Goal: Task Accomplishment & Management: Use online tool/utility

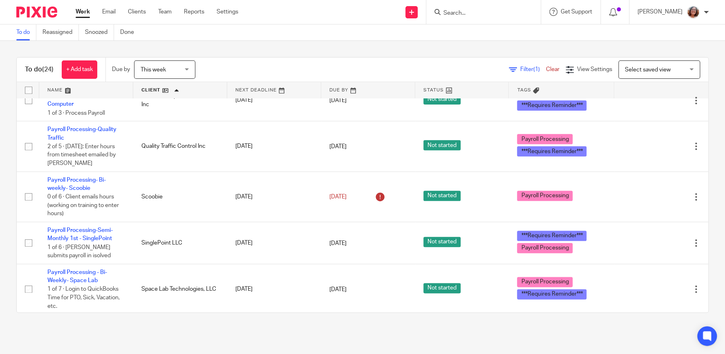
scroll to position [664, 0]
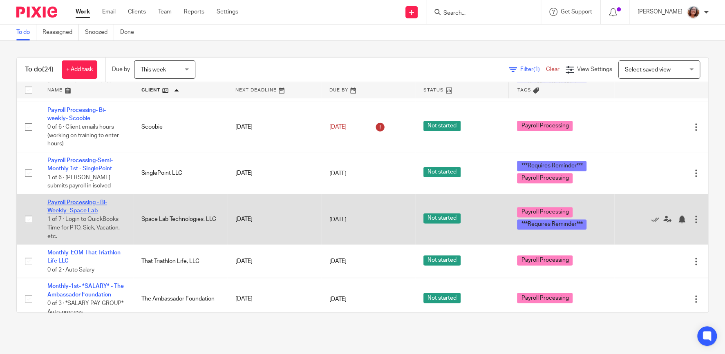
click at [88, 206] on link "Payroll Processing - Bi-Weekly- Space Lab" at bounding box center [77, 207] width 60 height 14
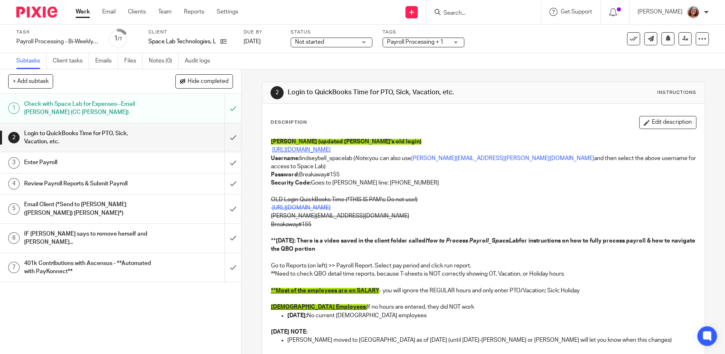
click at [325, 149] on link "[URL][DOMAIN_NAME]" at bounding box center [301, 150] width 58 height 6
click at [235, 137] on input "submit" at bounding box center [120, 137] width 241 height 29
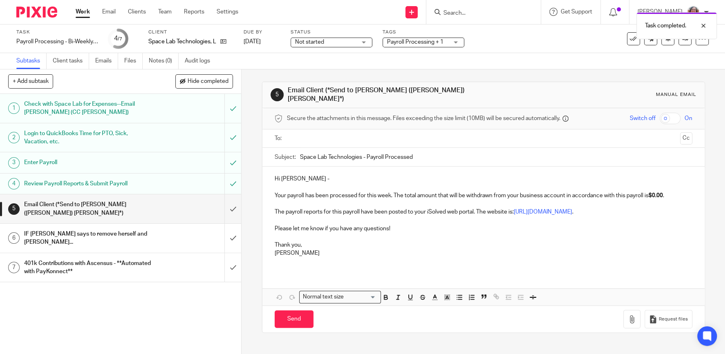
click at [325, 134] on input "text" at bounding box center [483, 138] width 387 height 9
click at [688, 133] on button "Cc" at bounding box center [686, 139] width 12 height 12
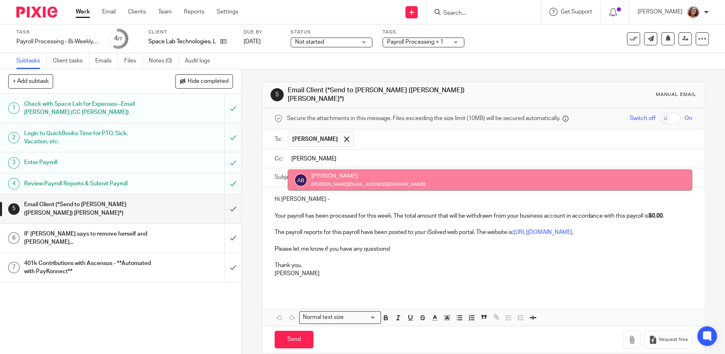
type input "amy"
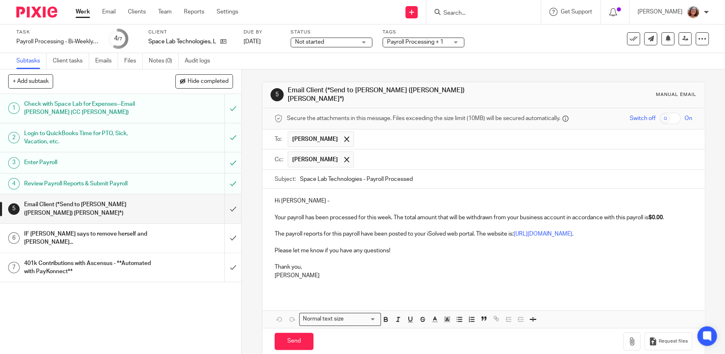
drag, startPoint x: 416, startPoint y: 175, endPoint x: 365, endPoint y: 175, distance: 51.1
click at [365, 175] on input "Space Lab Technologies - Payroll Processed" at bounding box center [496, 179] width 392 height 18
click at [300, 173] on input "Space Lab Technologies" at bounding box center [496, 179] width 392 height 18
paste input "- Payroll Processed"
drag, startPoint x: 303, startPoint y: 174, endPoint x: 282, endPoint y: 175, distance: 20.5
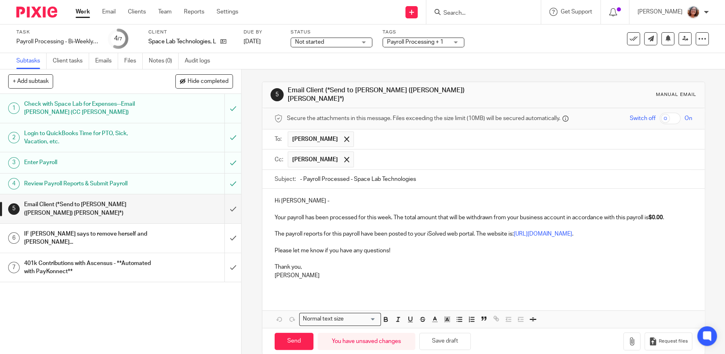
click at [300, 175] on input "- Payroll Processed - Space Lab Technologies" at bounding box center [496, 179] width 392 height 18
type input "9/26/25 Payroll Processed - Space Lab Technologies"
drag, startPoint x: 668, startPoint y: 213, endPoint x: 654, endPoint y: 212, distance: 14.3
click at [654, 212] on p "Your payroll has been processed for this week. The total amount that will be wi…" at bounding box center [484, 214] width 418 height 17
drag, startPoint x: 682, startPoint y: 212, endPoint x: 654, endPoint y: 213, distance: 28.2
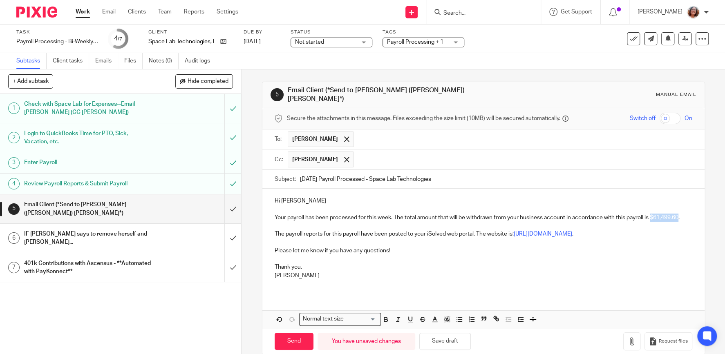
click at [654, 213] on p "Your payroll has been processed for this week. The total amount that will be wi…" at bounding box center [484, 214] width 418 height 17
click at [387, 316] on icon "button" at bounding box center [385, 319] width 7 height 7
click at [465, 264] on p "Thank you," at bounding box center [484, 263] width 418 height 17
click at [289, 336] on input "Send" at bounding box center [294, 342] width 39 height 18
click at [230, 233] on input "submit" at bounding box center [120, 238] width 241 height 29
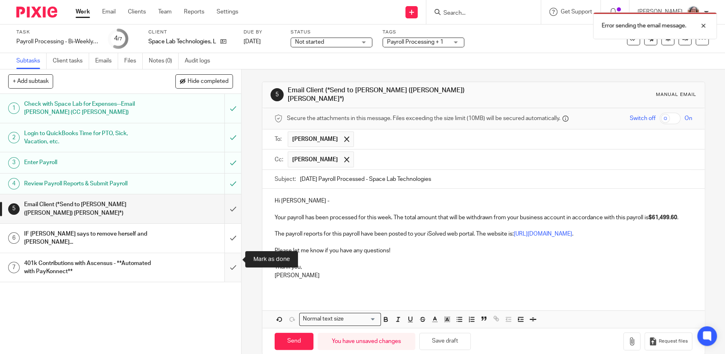
click at [230, 260] on input "submit" at bounding box center [120, 267] width 241 height 29
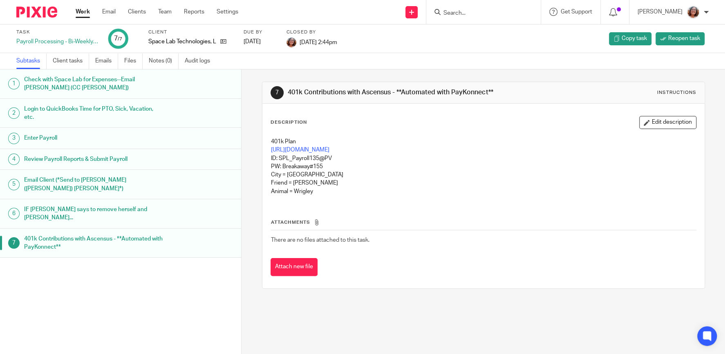
click at [116, 179] on h1 "Email Client (*Send to Chris (Escobar) Chamberlin*)" at bounding box center [93, 184] width 139 height 21
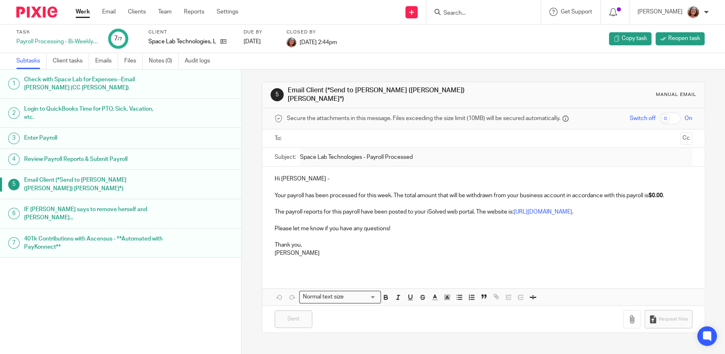
click at [110, 62] on link "Emails" at bounding box center [106, 61] width 23 height 16
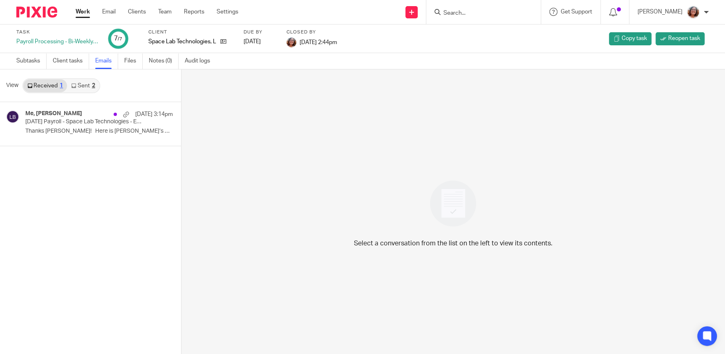
click at [83, 85] on link "Sent 2" at bounding box center [83, 85] width 32 height 13
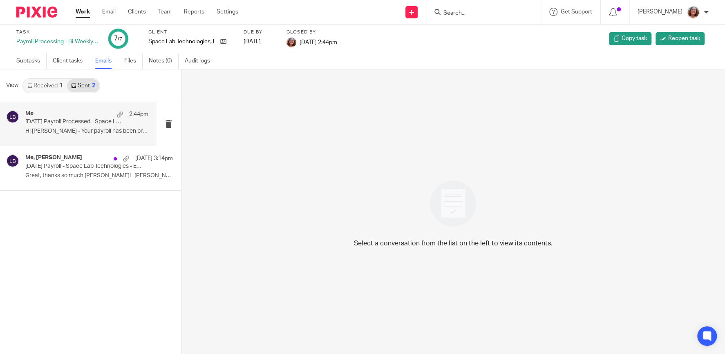
click at [67, 127] on div "Me 2:44pm [DATE] Payroll Processed - Space Lab Technologies Hi [PERSON_NAME] - …" at bounding box center [86, 123] width 123 height 27
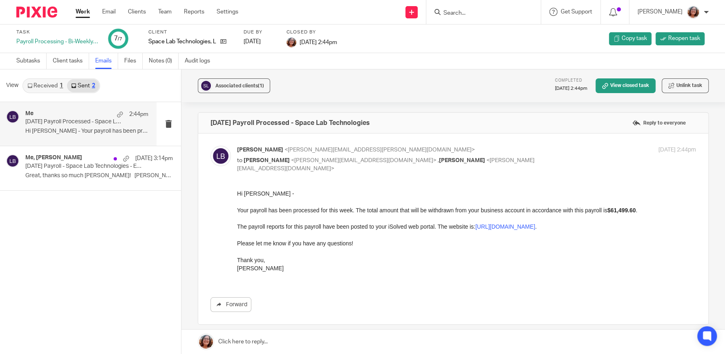
click at [81, 12] on link "Work" at bounding box center [83, 12] width 14 height 8
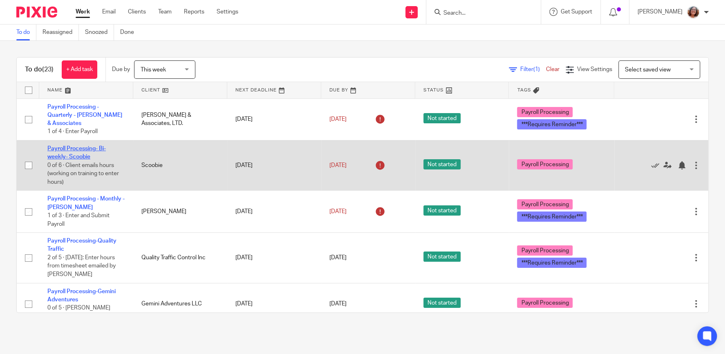
click at [78, 155] on link "Payroll Processing- Bi-weekly- Scoobie" at bounding box center [76, 153] width 58 height 14
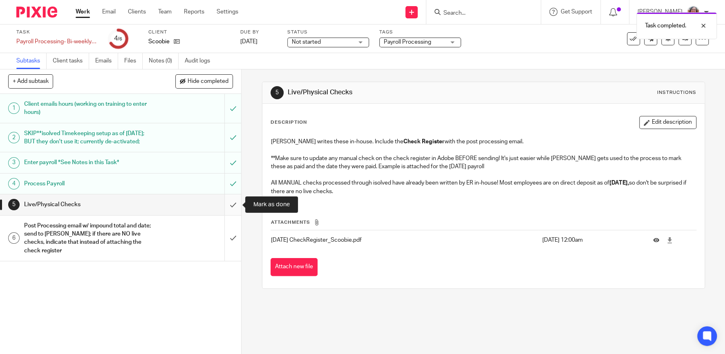
click at [239, 203] on input "submit" at bounding box center [120, 205] width 241 height 20
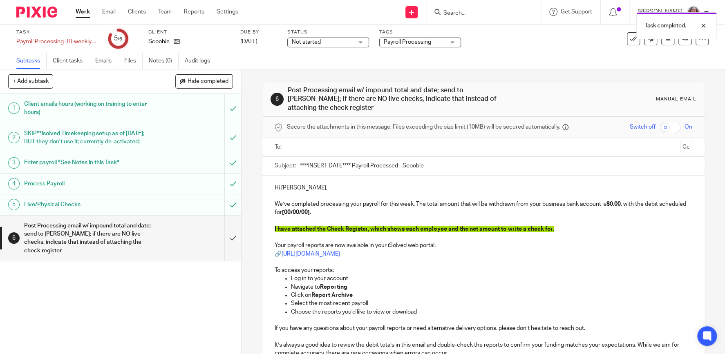
click at [323, 146] on input "text" at bounding box center [483, 147] width 387 height 9
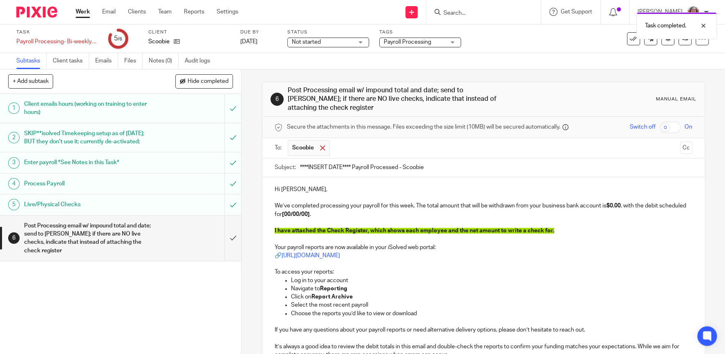
click at [323, 146] on span at bounding box center [322, 148] width 5 height 5
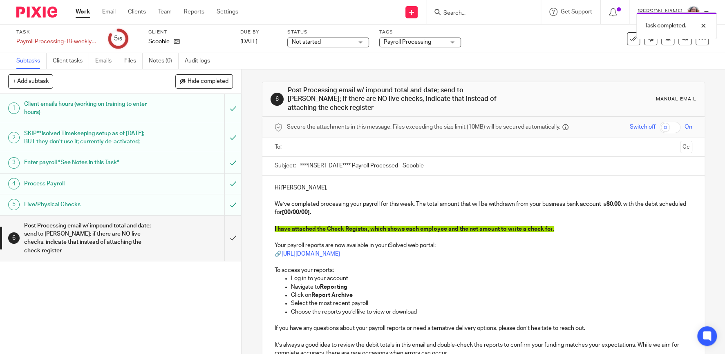
click at [320, 149] on input "text" at bounding box center [483, 147] width 387 height 9
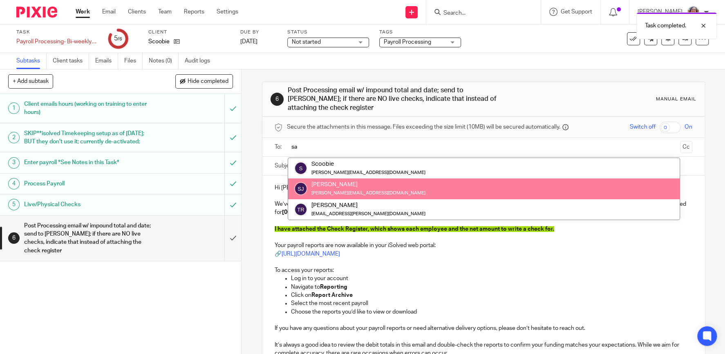
type input "sa"
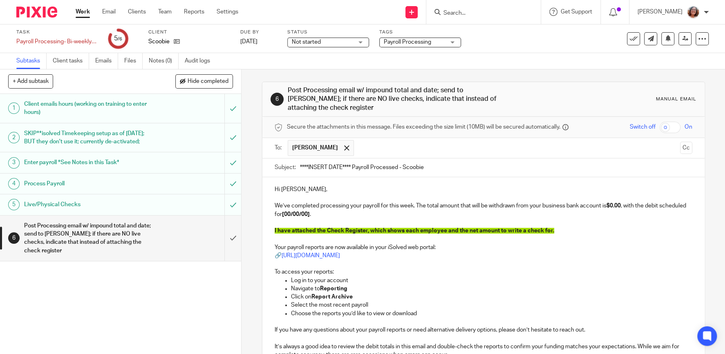
drag, startPoint x: 352, startPoint y: 166, endPoint x: 269, endPoint y: 164, distance: 83.4
click at [300, 165] on input "****INSERT DATE**** Payroll Processed - Scoobie" at bounding box center [496, 168] width 392 height 18
type input "9/26/25 Payroll Processed - Scoobie"
drag, startPoint x: 309, startPoint y: 213, endPoint x: 286, endPoint y: 213, distance: 22.9
click at [286, 213] on strong "[00/00/00]" at bounding box center [296, 215] width 28 height 6
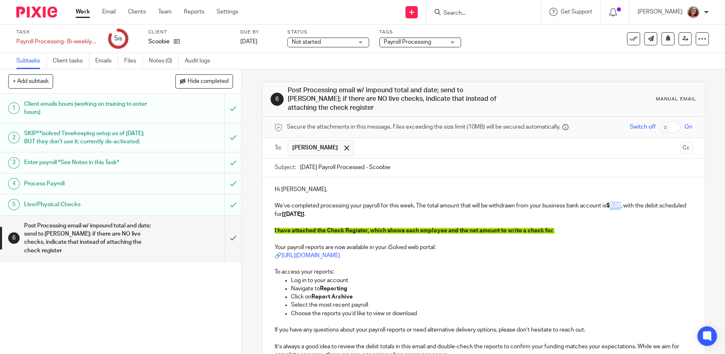
drag, startPoint x: 625, startPoint y: 206, endPoint x: 615, endPoint y: 206, distance: 9.8
click at [615, 206] on strong "$0.00" at bounding box center [614, 206] width 14 height 6
drag, startPoint x: 636, startPoint y: 206, endPoint x: 616, endPoint y: 206, distance: 20.8
click at [616, 206] on p "We’ve completed processing your payroll for this week. The total amount that wi…" at bounding box center [484, 210] width 418 height 17
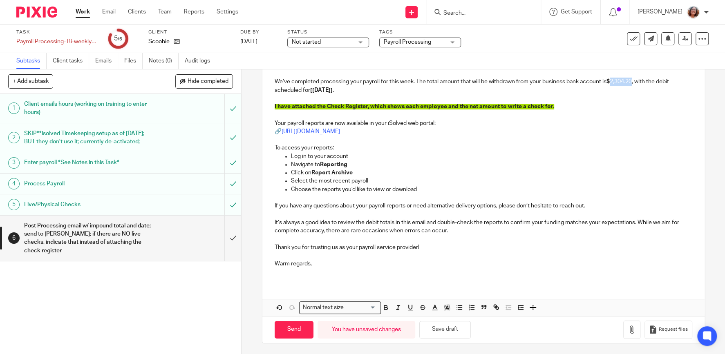
scroll to position [125, 0]
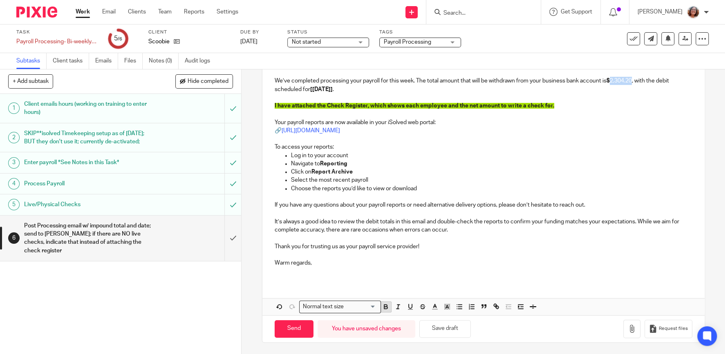
click at [385, 307] on icon "button" at bounding box center [385, 308] width 3 height 2
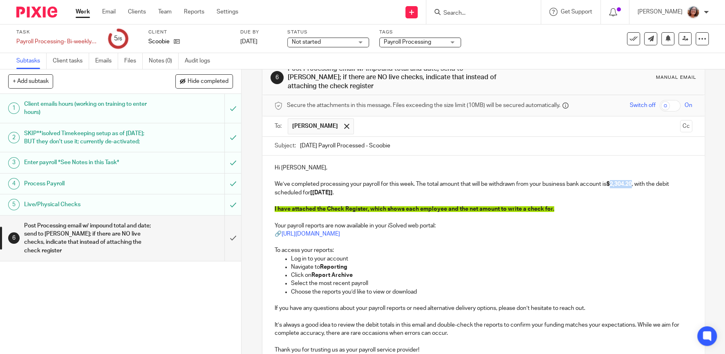
scroll to position [0, 0]
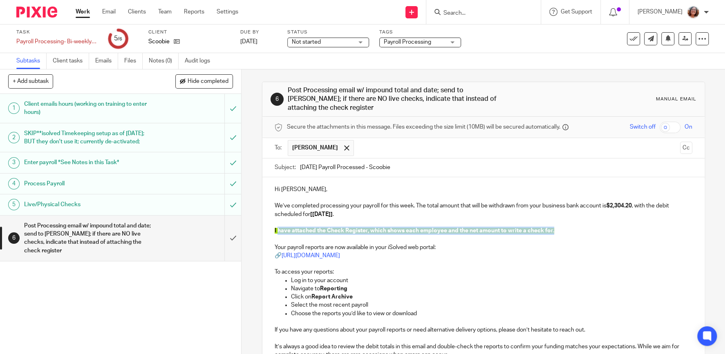
drag, startPoint x: 554, startPoint y: 230, endPoint x: 278, endPoint y: 234, distance: 275.9
click at [278, 234] on p "I have attached the Check Register, which shows each employee and the net amoun…" at bounding box center [484, 231] width 418 height 8
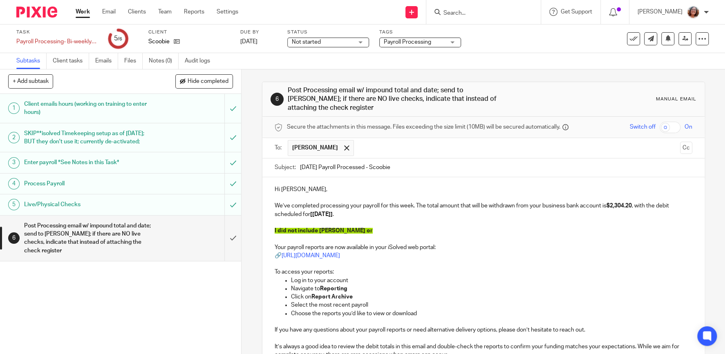
click at [345, 229] on span "I did not include Elayne or" at bounding box center [324, 231] width 98 height 6
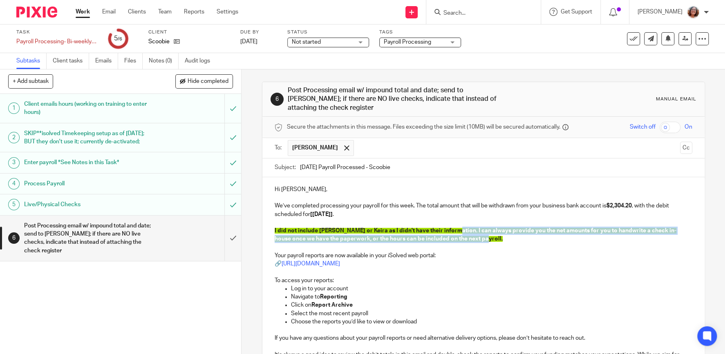
drag, startPoint x: 463, startPoint y: 239, endPoint x: 448, endPoint y: 230, distance: 17.2
click at [448, 230] on p "I did not include Elayne or Keira as I didn't have their information. I can alw…" at bounding box center [484, 235] width 418 height 17
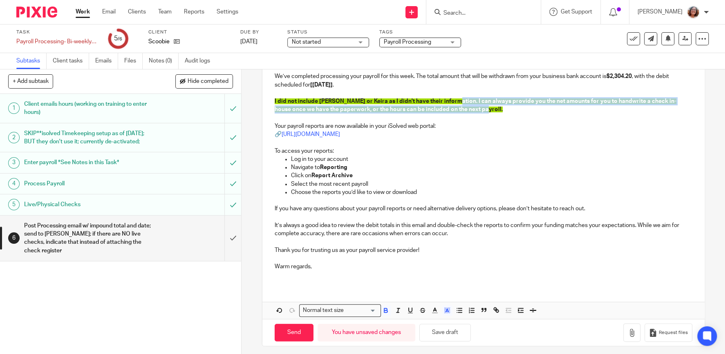
scroll to position [133, 0]
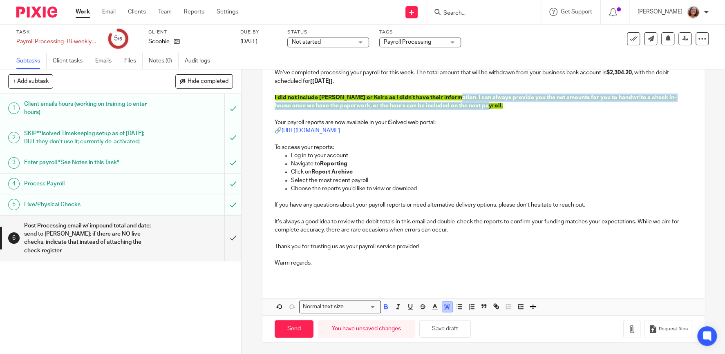
click at [444, 305] on icon "button" at bounding box center [446, 306] width 7 height 7
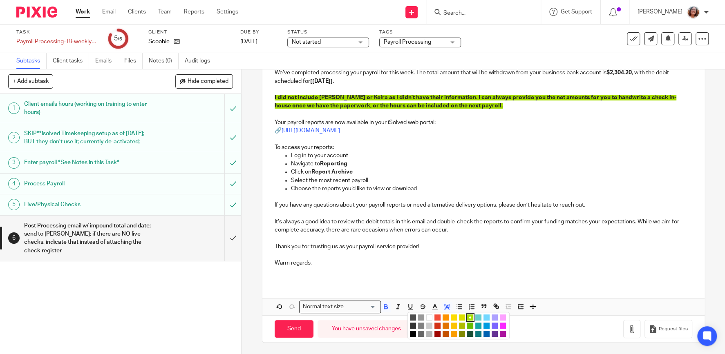
click at [429, 315] on li "color:#FFFFFF" at bounding box center [429, 318] width 6 height 6
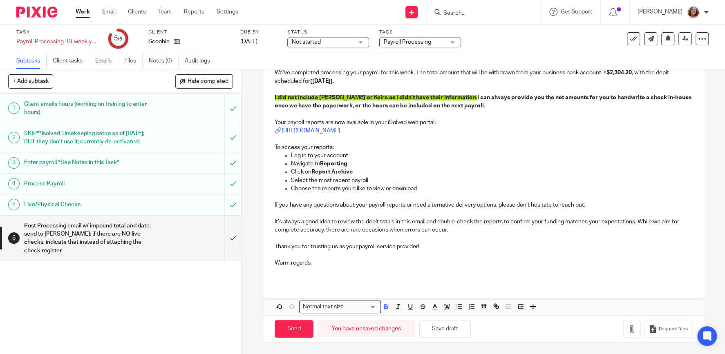
click at [526, 173] on p "Click on Report Archive" at bounding box center [491, 172] width 401 height 8
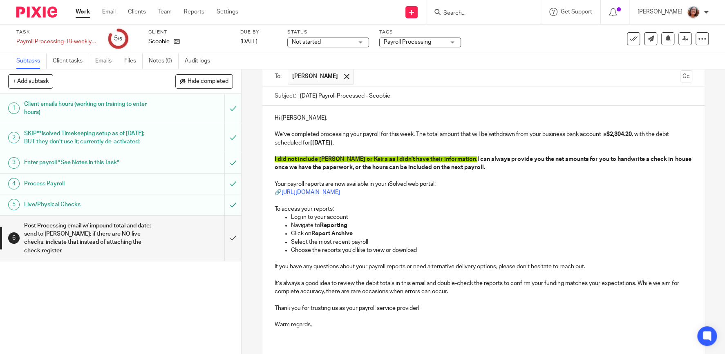
scroll to position [54, 0]
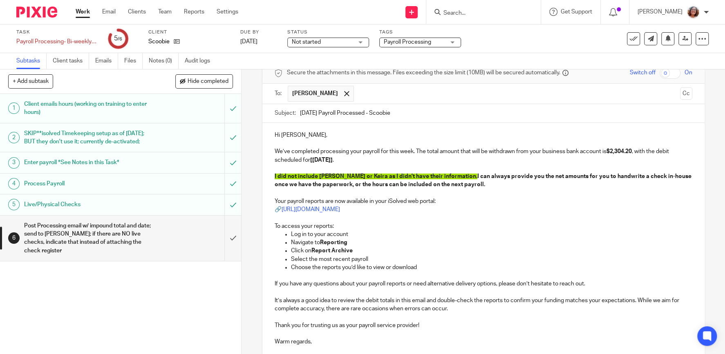
click at [466, 184] on p "I did not include Elayne or Keira as I didn't have their information. I can alw…" at bounding box center [484, 180] width 418 height 17
click at [684, 91] on button "Cc" at bounding box center [686, 93] width 12 height 12
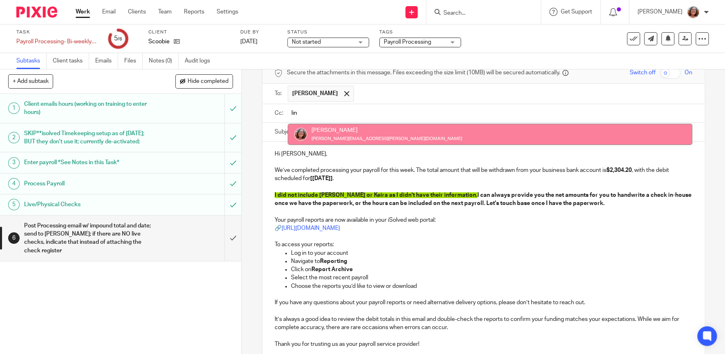
type input "lin"
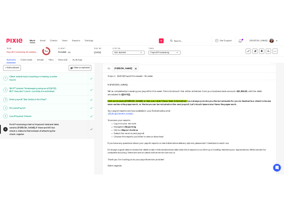
scroll to position [154, 0]
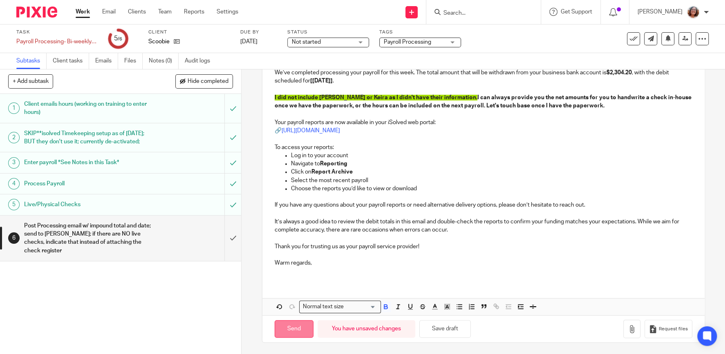
click at [291, 330] on input "Send" at bounding box center [294, 329] width 39 height 18
type input "Sent"
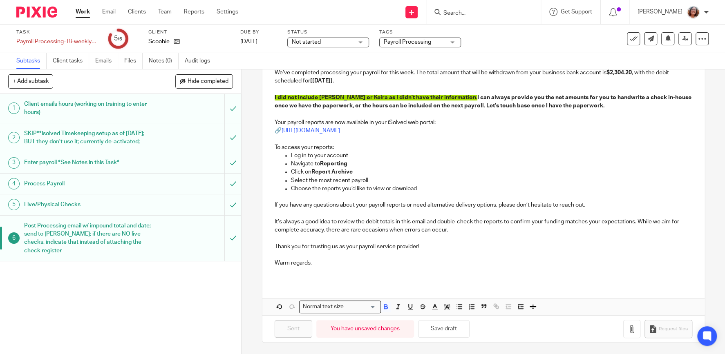
click at [83, 13] on link "Work" at bounding box center [83, 12] width 14 height 8
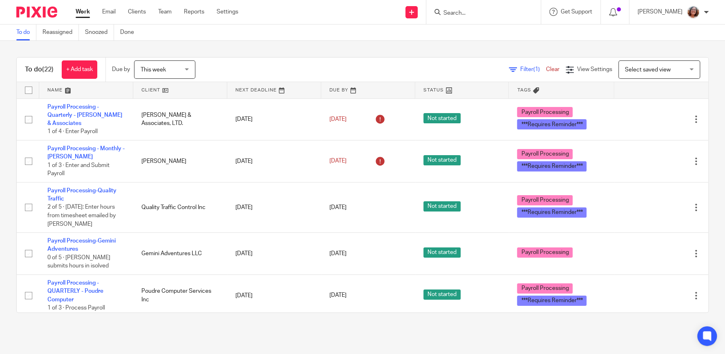
click at [152, 87] on link at bounding box center [180, 90] width 94 height 16
